Goal: Obtain resource: Download file/media

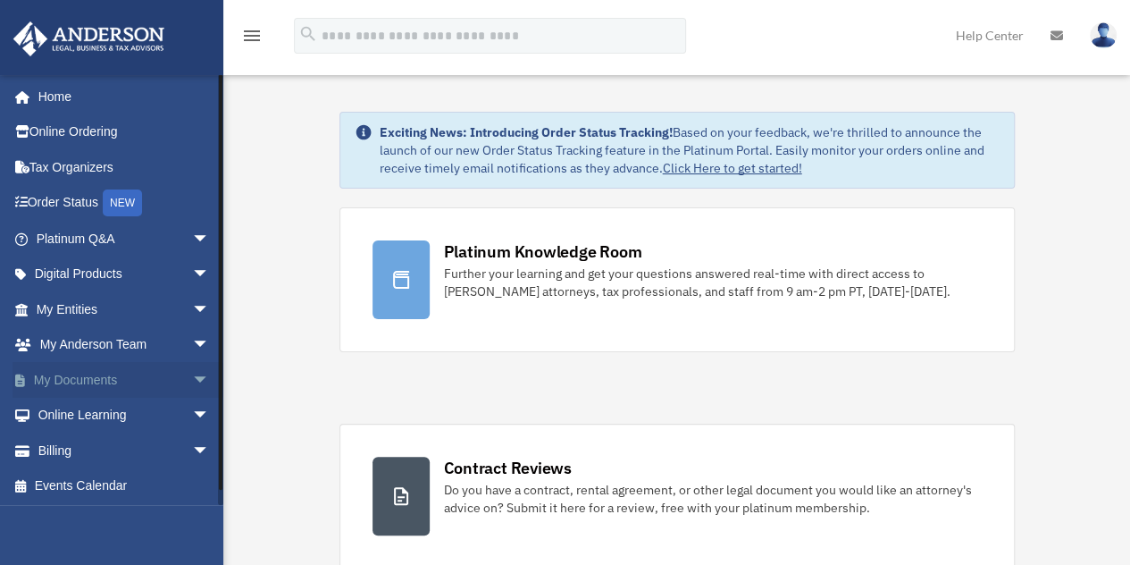
click at [192, 378] on span "arrow_drop_down" at bounding box center [210, 380] width 36 height 37
click at [72, 411] on link "Box" at bounding box center [131, 416] width 212 height 36
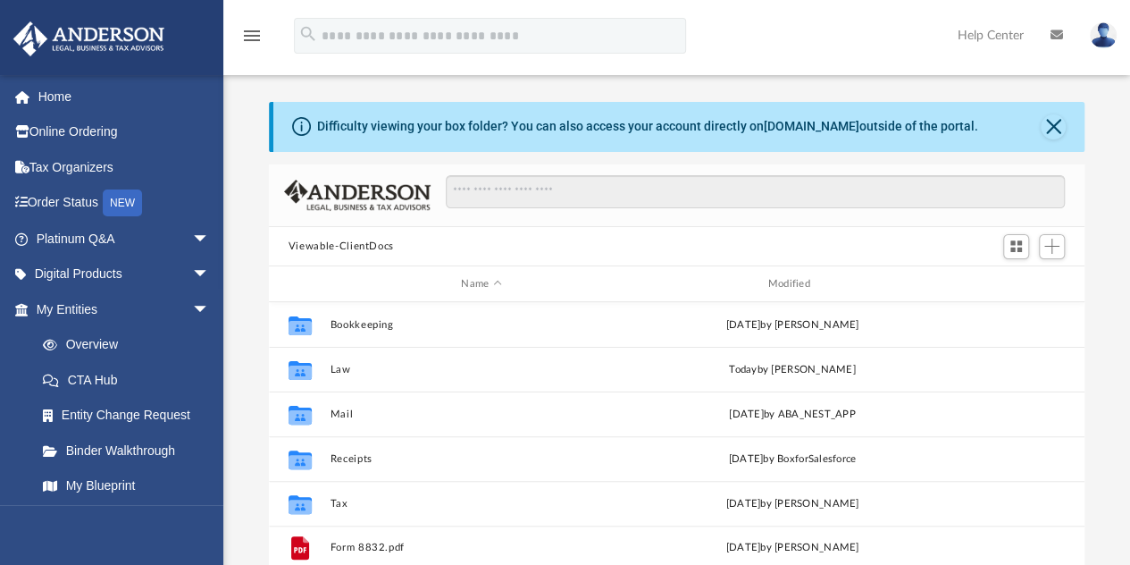
scroll to position [392, 802]
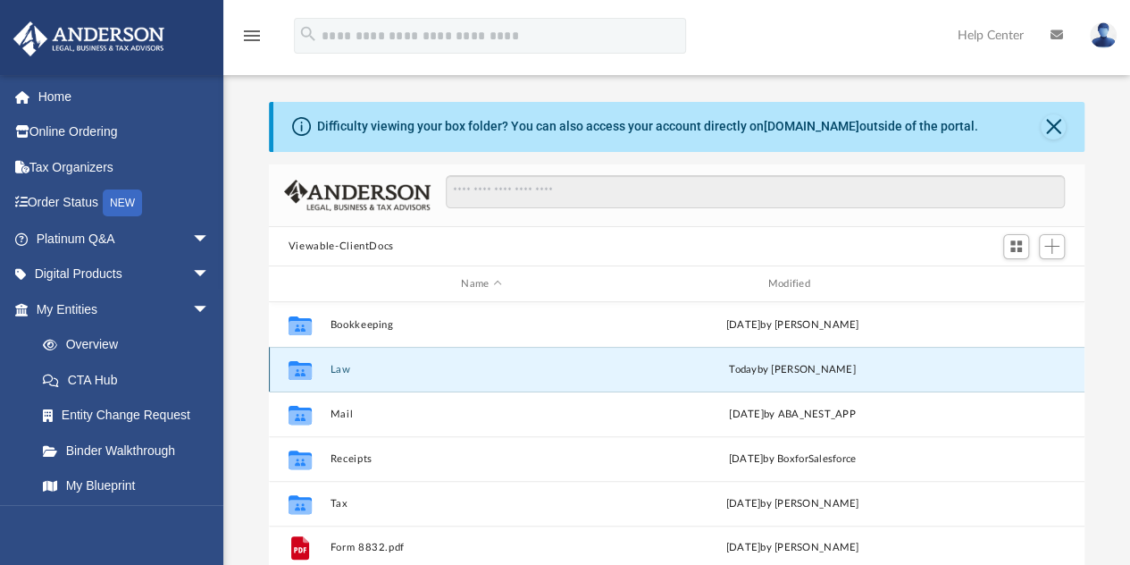
click at [340, 365] on button "Law" at bounding box center [481, 370] width 303 height 12
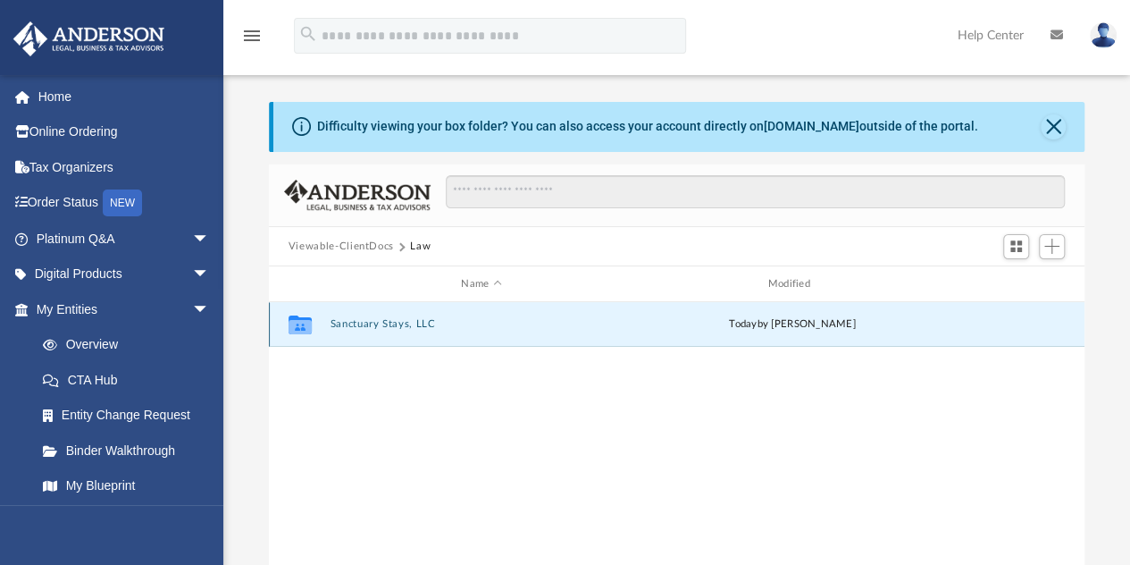
click at [387, 321] on button "Sanctuary Stays, LLC" at bounding box center [481, 325] width 303 height 12
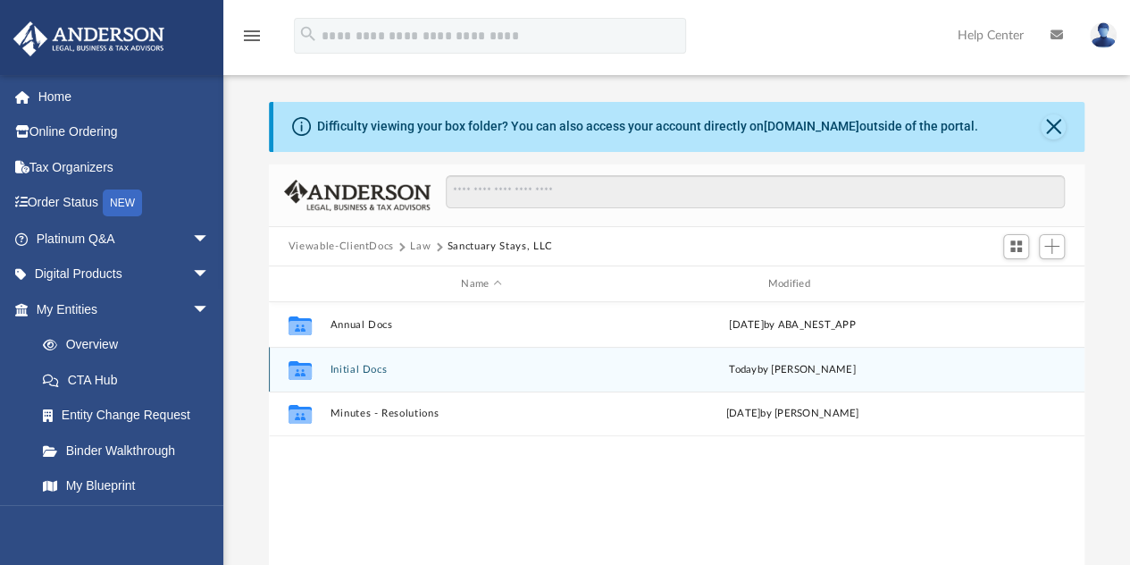
click at [348, 360] on div "Collaborated Folder Initial Docs today by Cynthia Peters" at bounding box center [677, 369] width 816 height 45
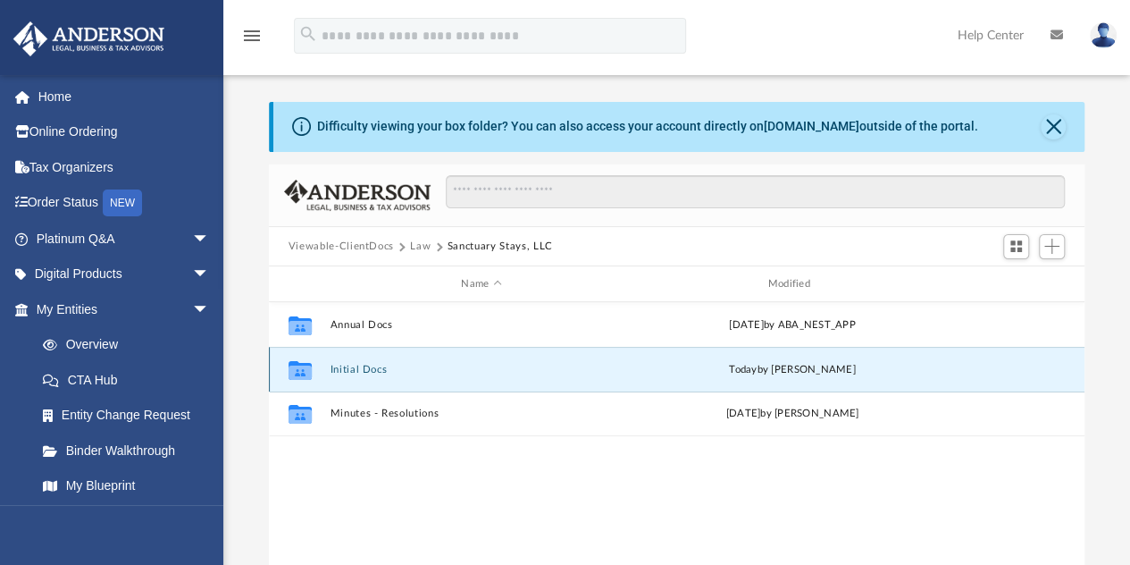
click at [350, 367] on button "Initial Docs" at bounding box center [481, 370] width 303 height 12
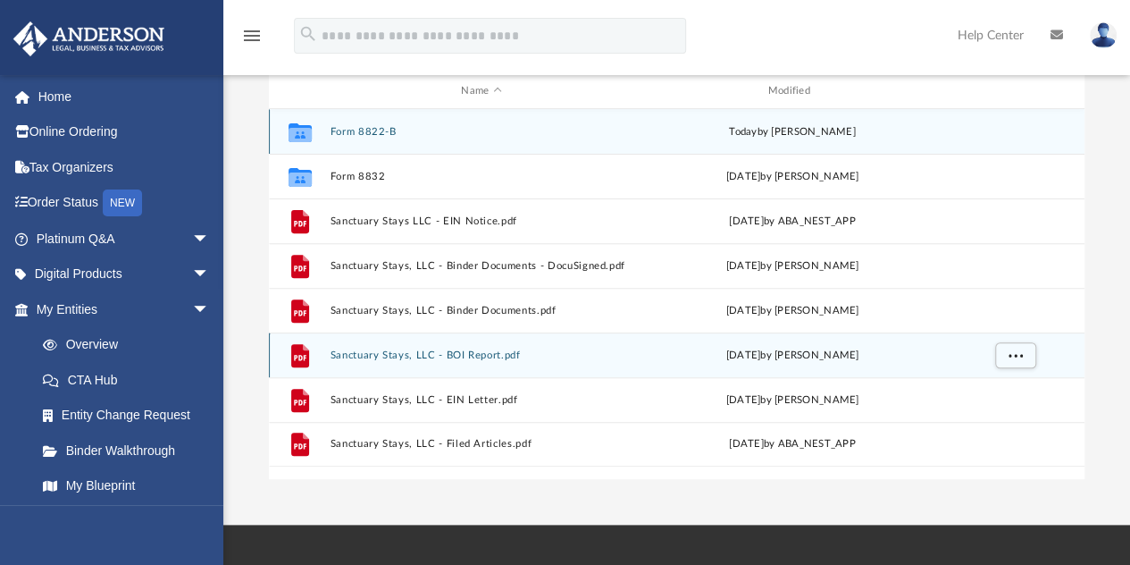
scroll to position [196, 0]
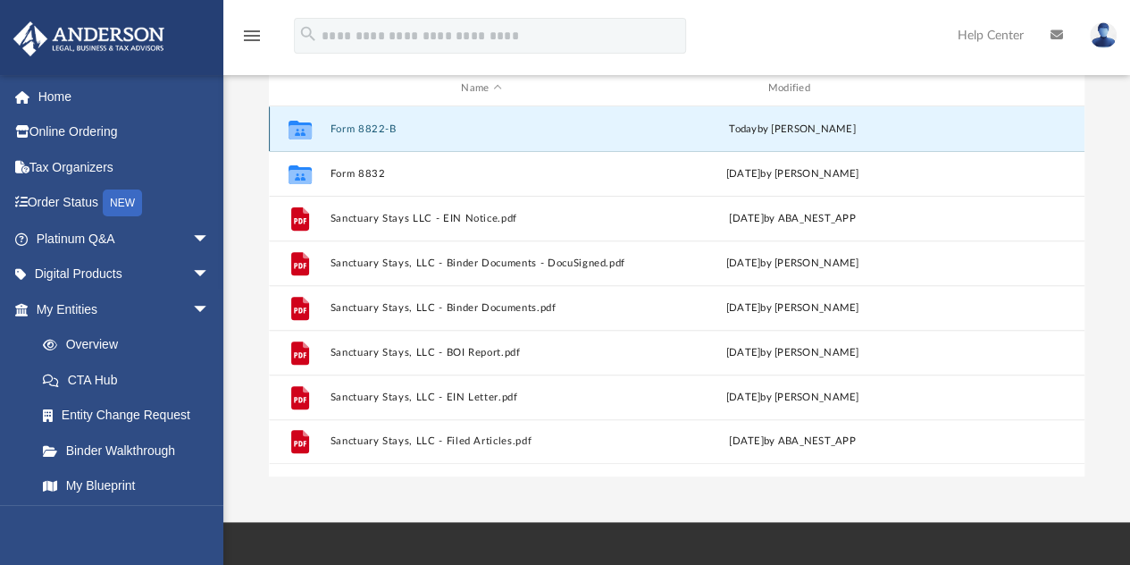
click at [361, 125] on button "Form 8822-B" at bounding box center [481, 129] width 303 height 12
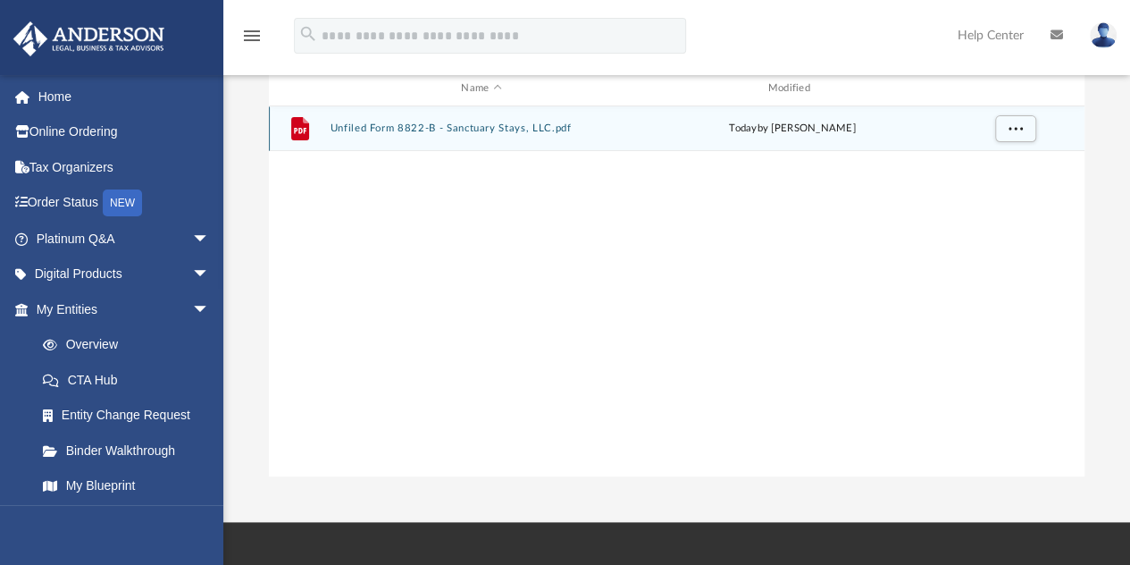
click at [430, 124] on button "Unfiled Form 8822-B - Sanctuary Stays, LLC.pdf" at bounding box center [481, 129] width 303 height 12
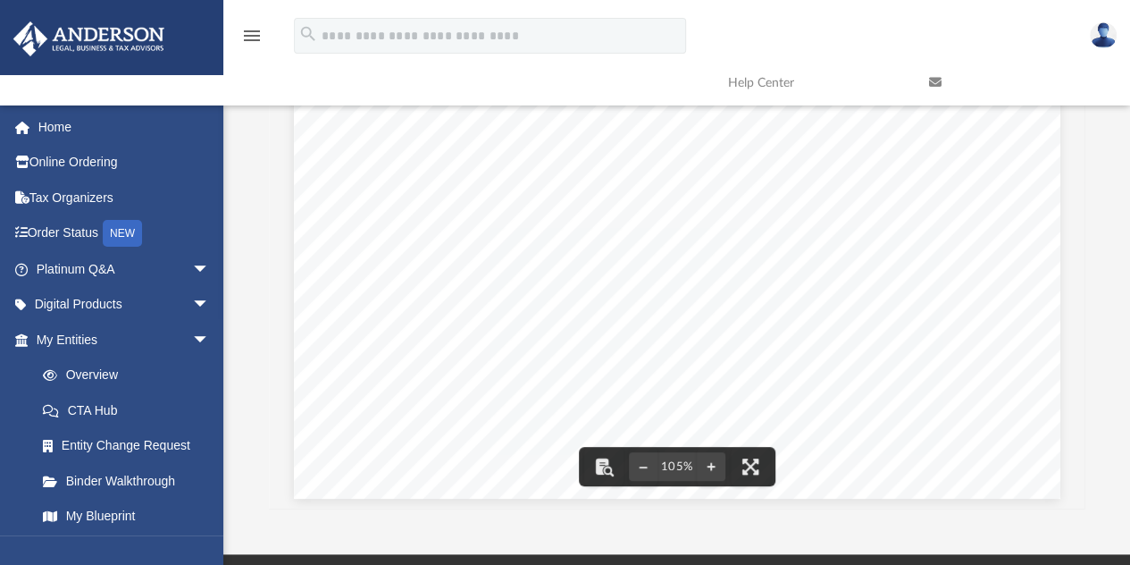
scroll to position [557, 0]
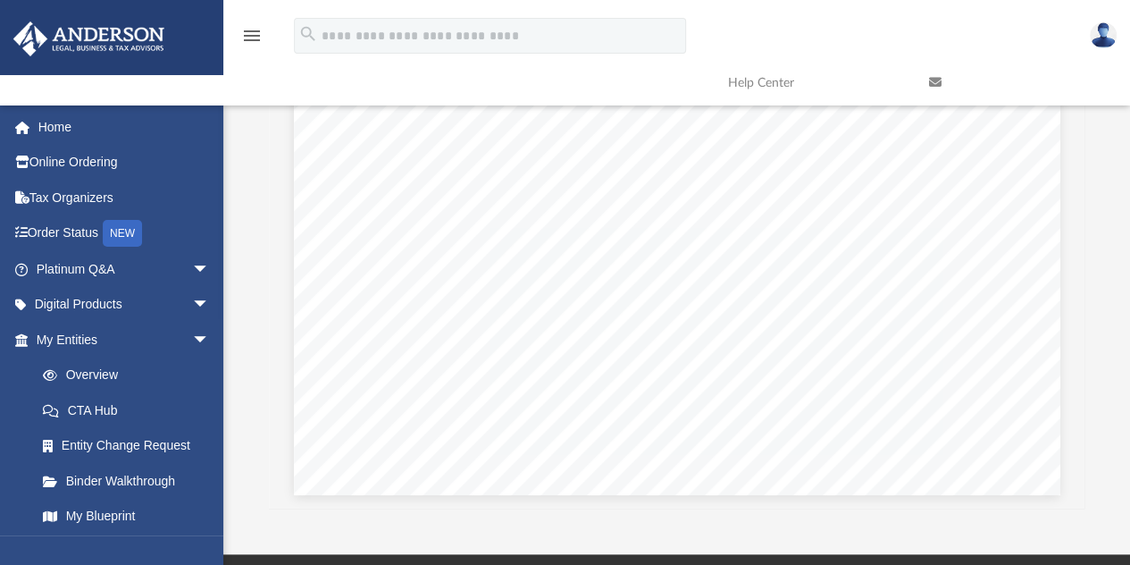
click at [1117, 530] on div "App alisonk121@gmail.com Sign Out alisonk121@gmail.com Home Online Ordering Tax…" at bounding box center [565, 195] width 1130 height 717
drag, startPoint x: 1075, startPoint y: 461, endPoint x: 1063, endPoint y: 442, distance: 22.1
click at [1063, 442] on body "X Get a chance to win 6 months of Platinum for free just by filling out this su…" at bounding box center [565, 355] width 1130 height 1037
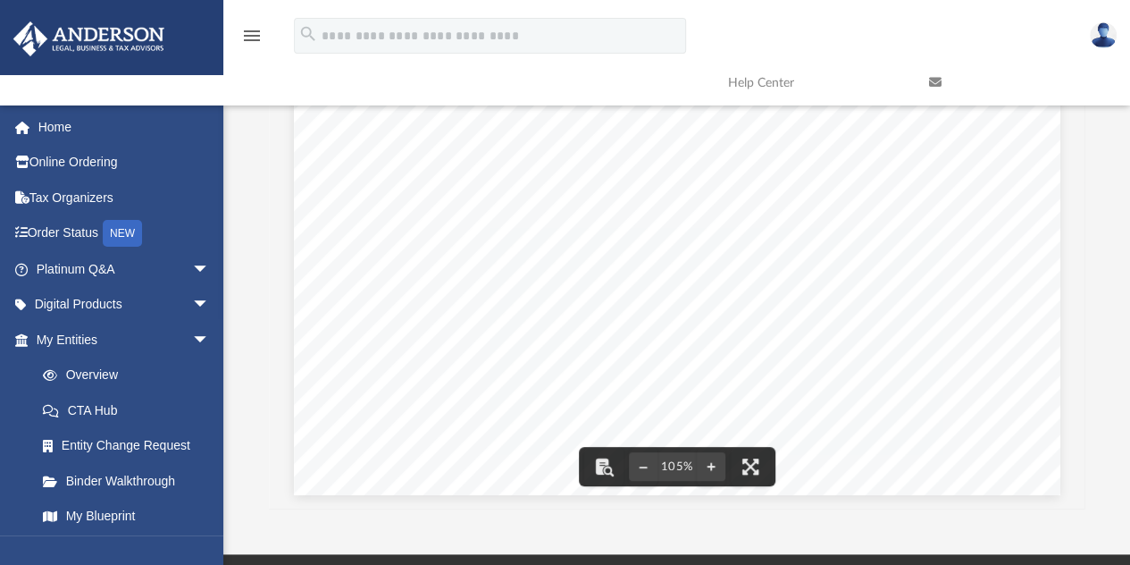
scroll to position [470, 0]
click at [1043, 285] on div "Page 1" at bounding box center [677, 87] width 766 height 992
click at [1061, 280] on div "Document Viewer" at bounding box center [677, 103] width 816 height 1018
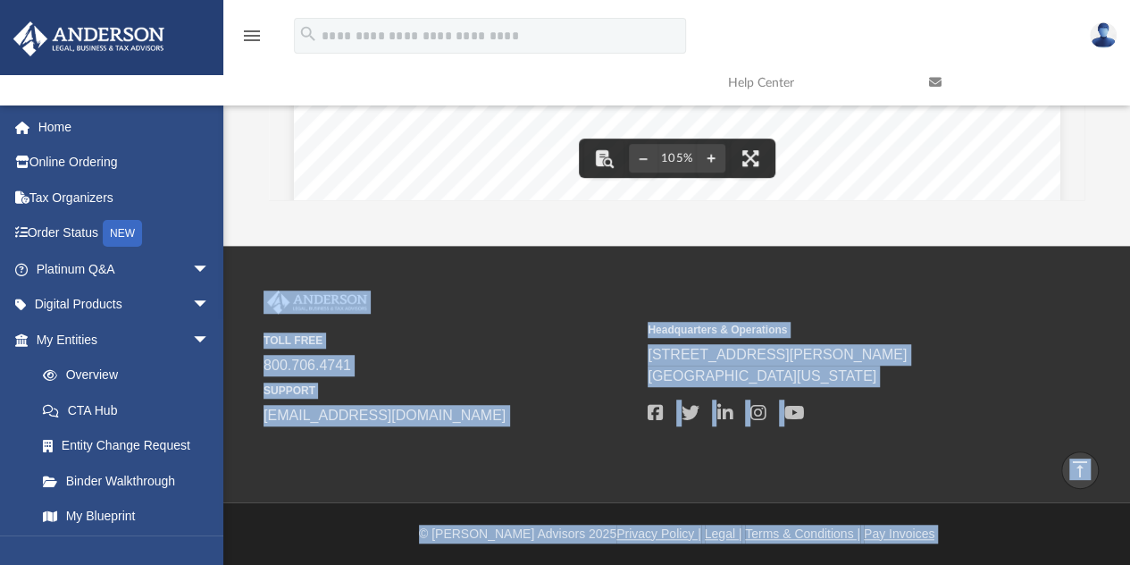
scroll to position [471, 0]
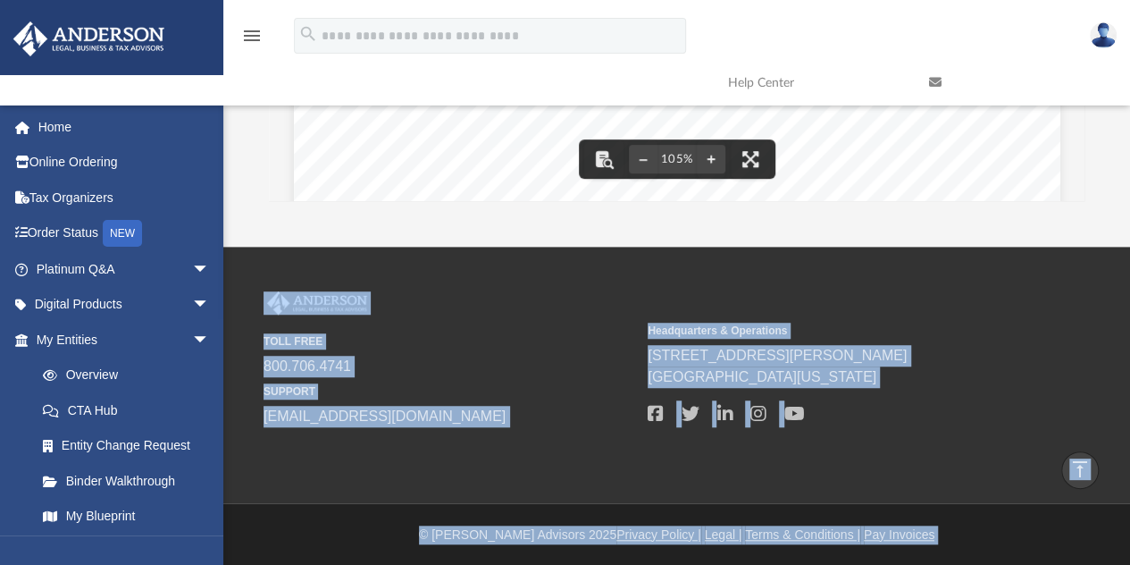
click at [982, 410] on div at bounding box center [834, 413] width 372 height 27
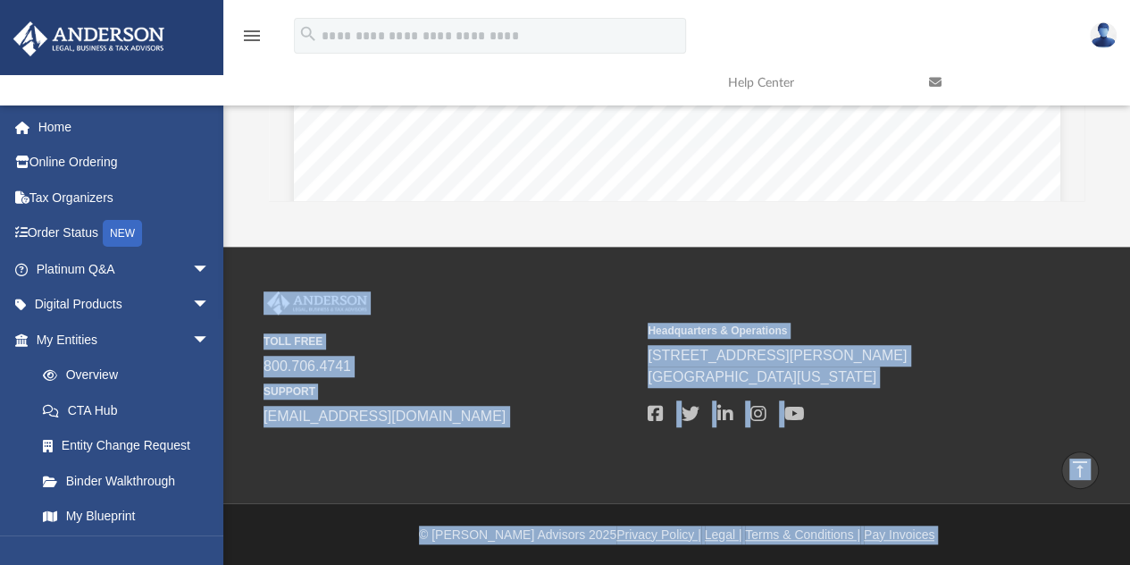
click at [893, 377] on span "[GEOGRAPHIC_DATA][US_STATE]" at bounding box center [834, 376] width 372 height 21
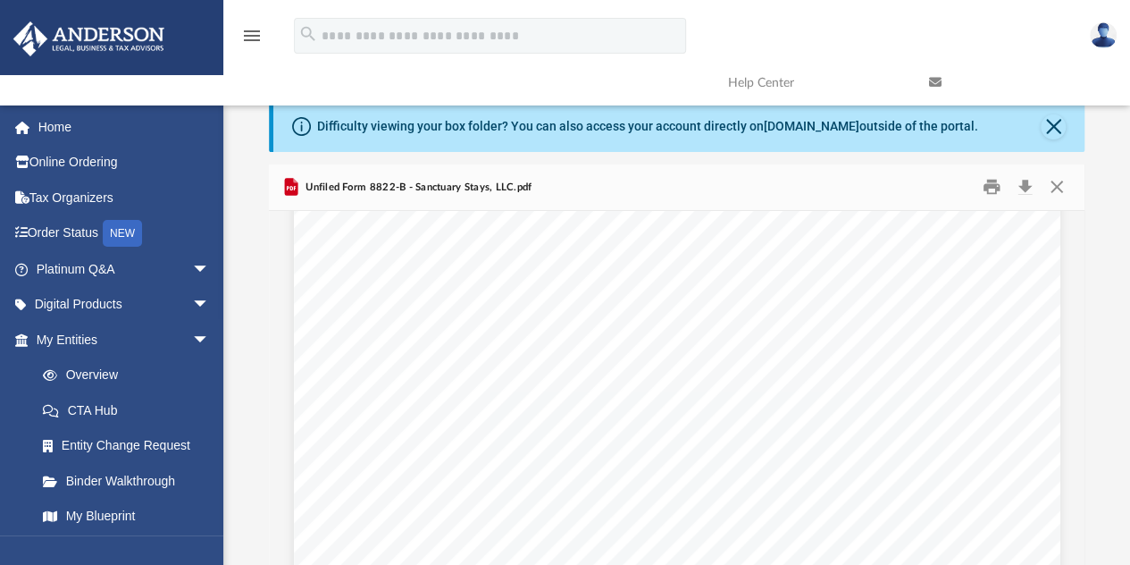
scroll to position [557, 0]
click at [990, 180] on button "Print" at bounding box center [992, 187] width 36 height 28
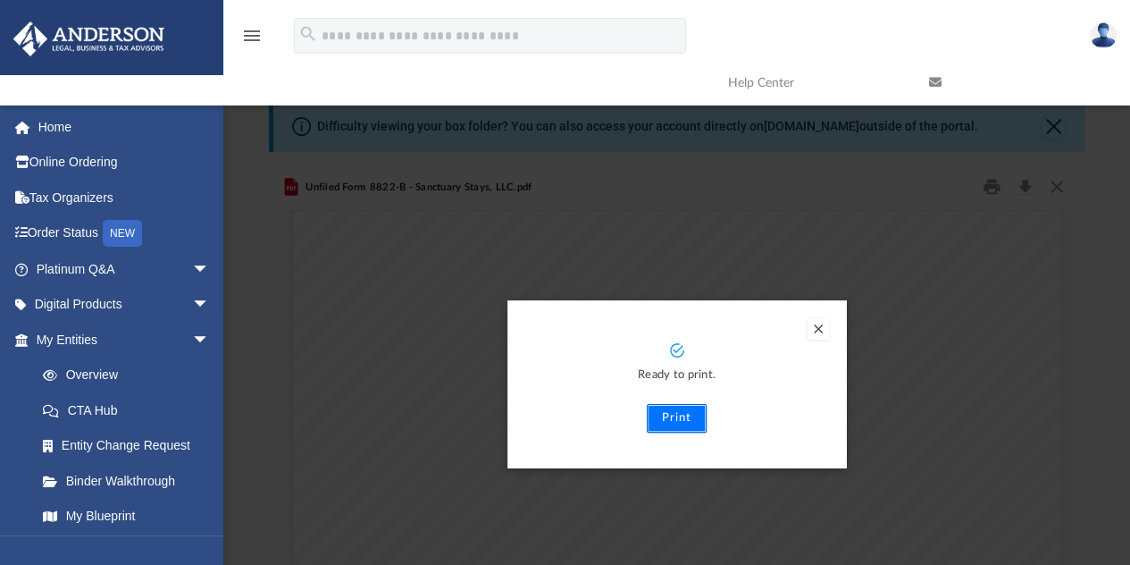
click at [672, 412] on button "Print" at bounding box center [677, 418] width 60 height 29
